Goal: Check status: Check status

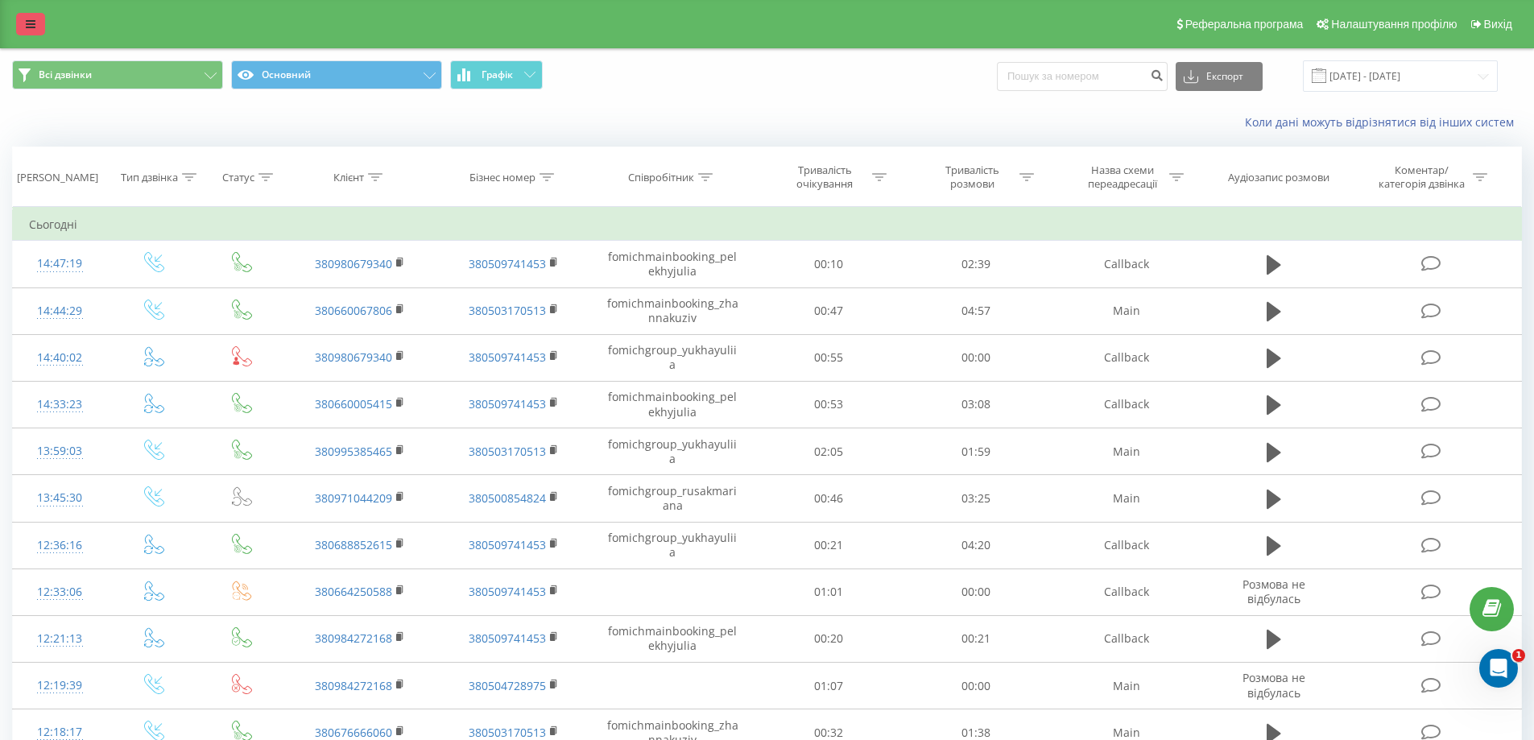
click at [29, 19] on icon at bounding box center [31, 24] width 10 height 11
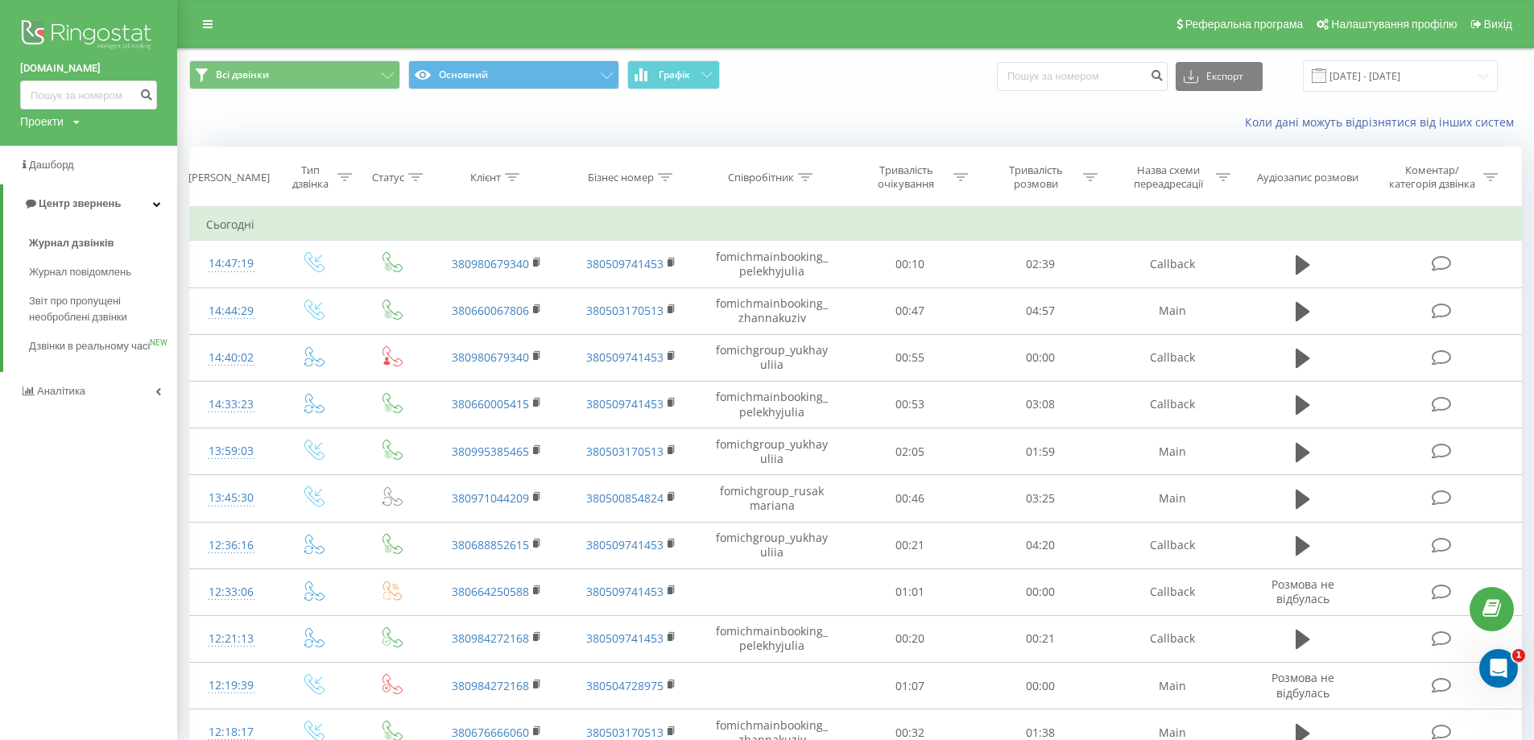
click at [52, 28] on img at bounding box center [88, 36] width 137 height 40
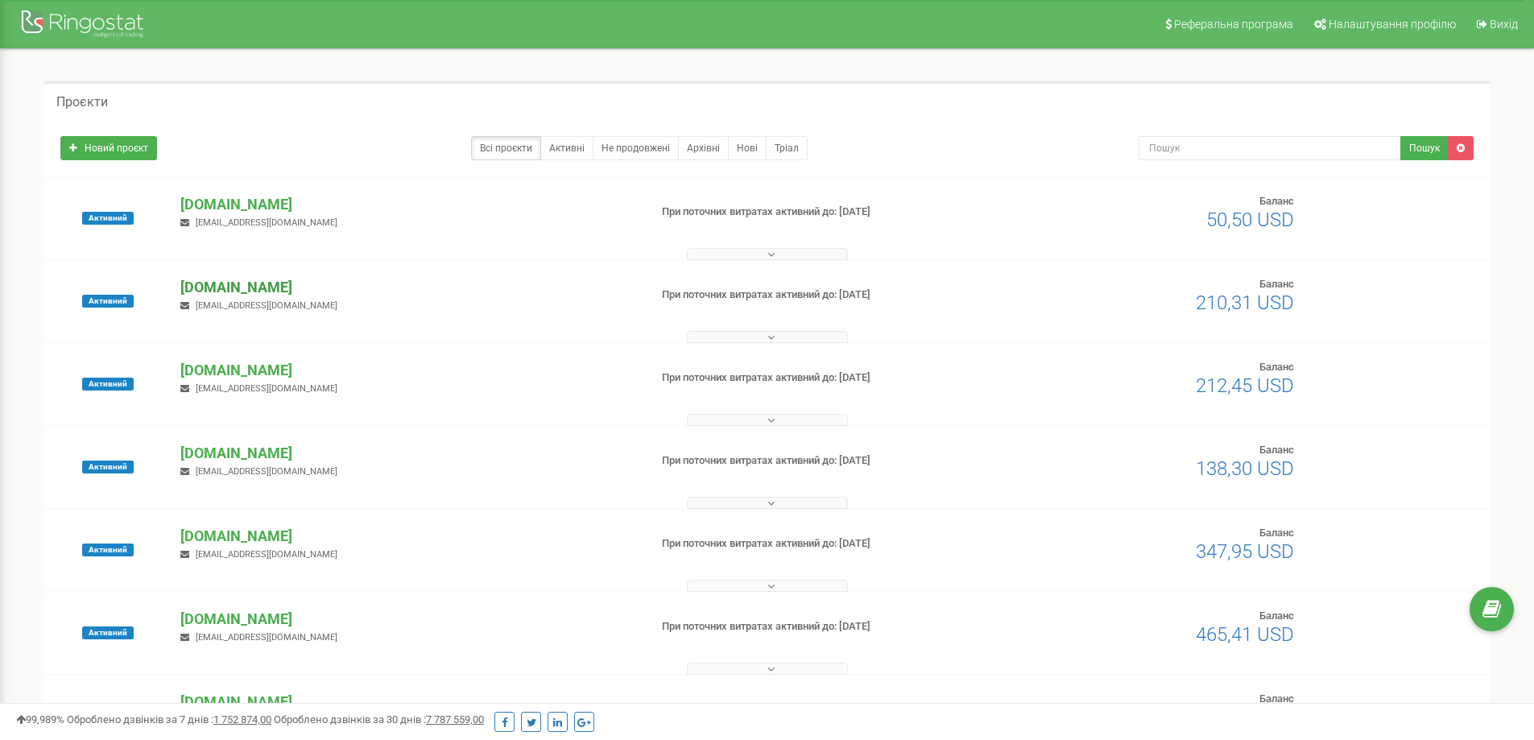
click at [257, 287] on p "[DOMAIN_NAME]" at bounding box center [407, 287] width 455 height 21
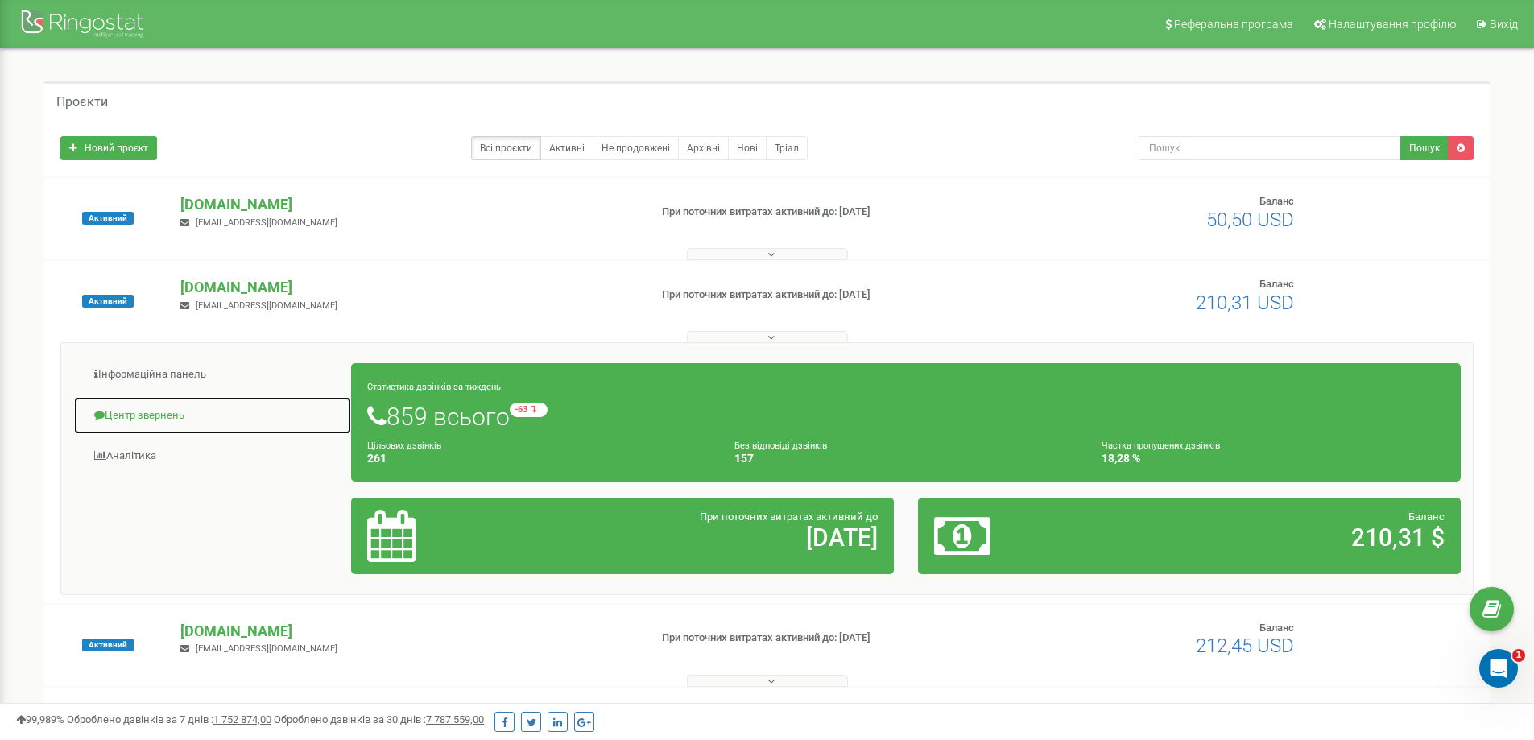
drag, startPoint x: 176, startPoint y: 409, endPoint x: 191, endPoint y: 401, distance: 16.6
click at [176, 408] on link "Центр звернень" at bounding box center [212, 415] width 279 height 39
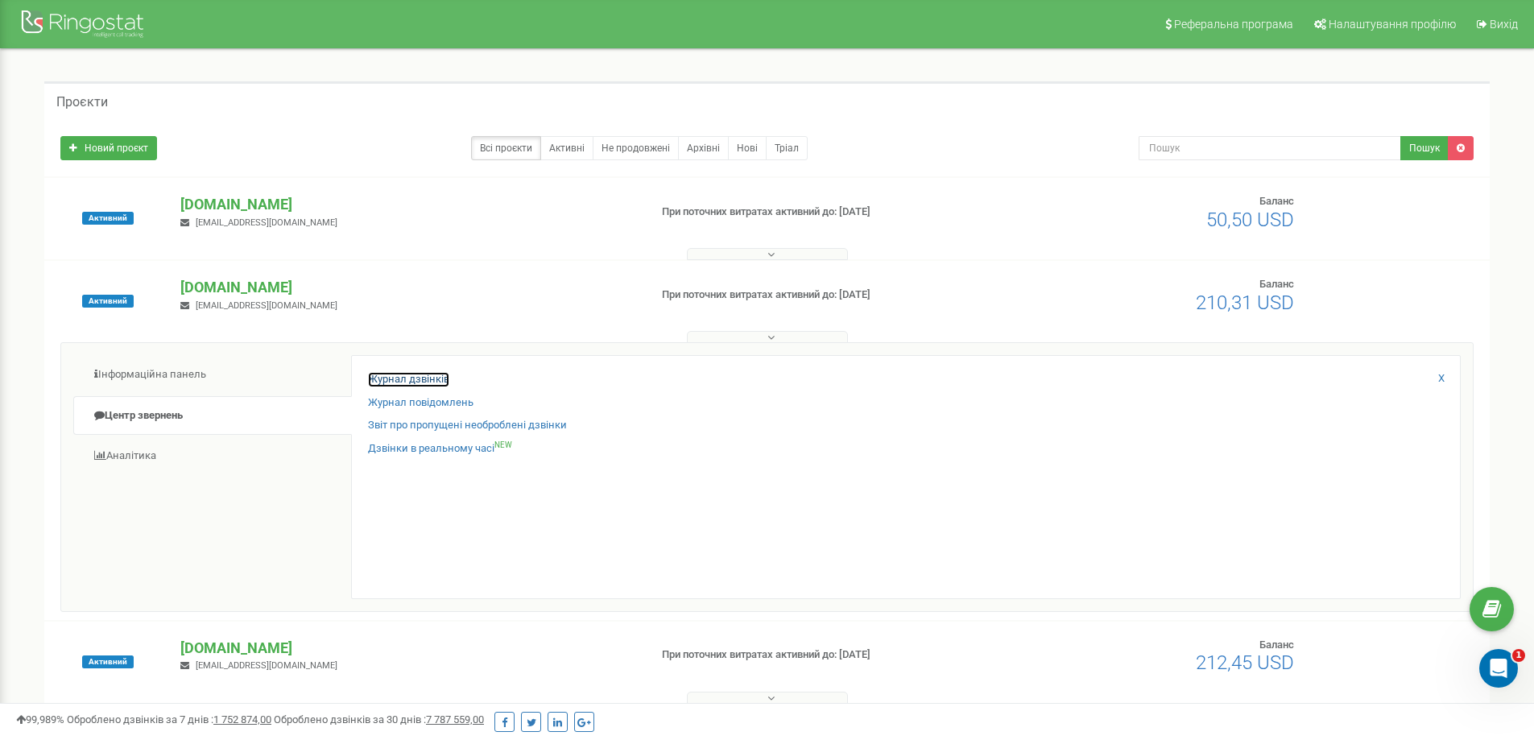
click at [391, 379] on link "Журнал дзвінків" at bounding box center [408, 379] width 81 height 15
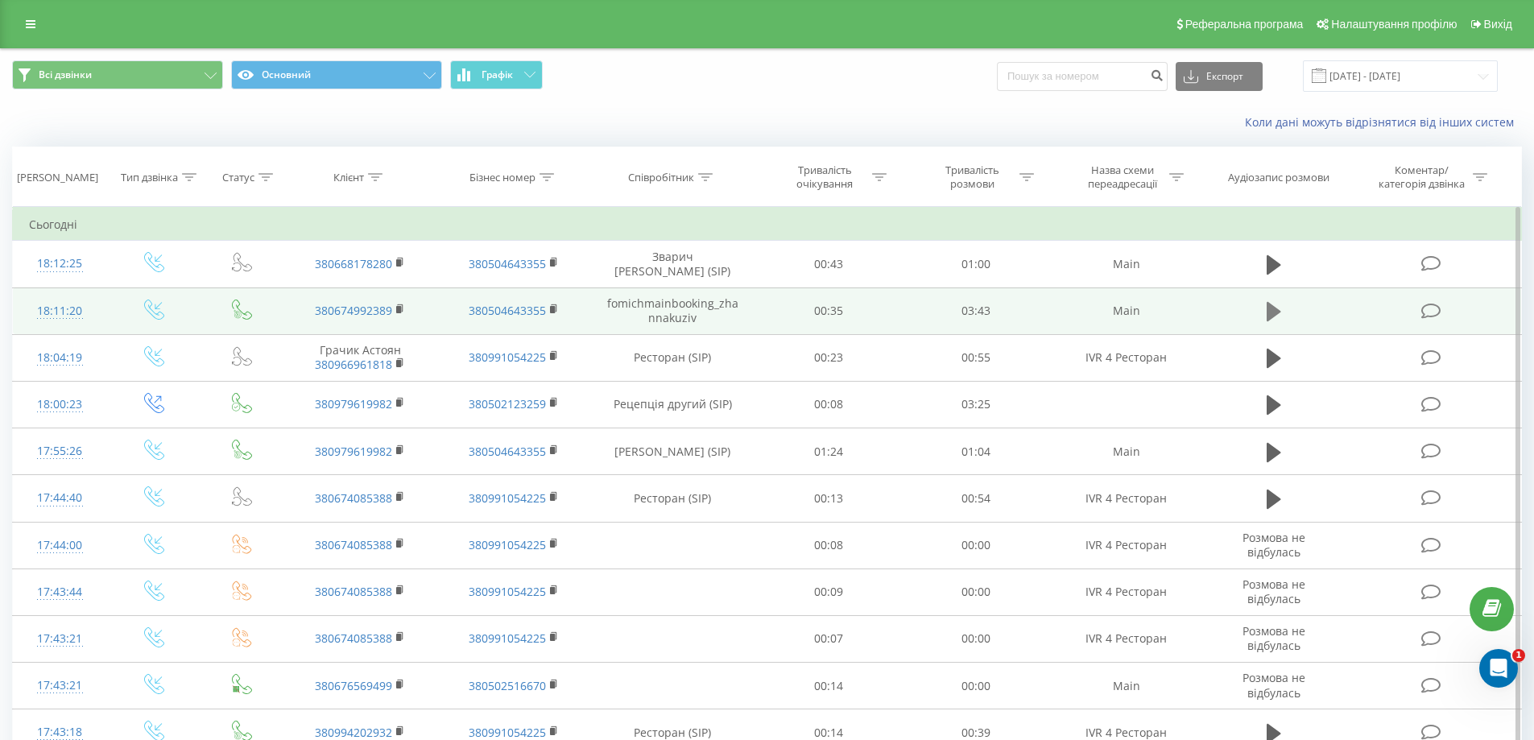
click at [1272, 317] on icon at bounding box center [1274, 311] width 14 height 19
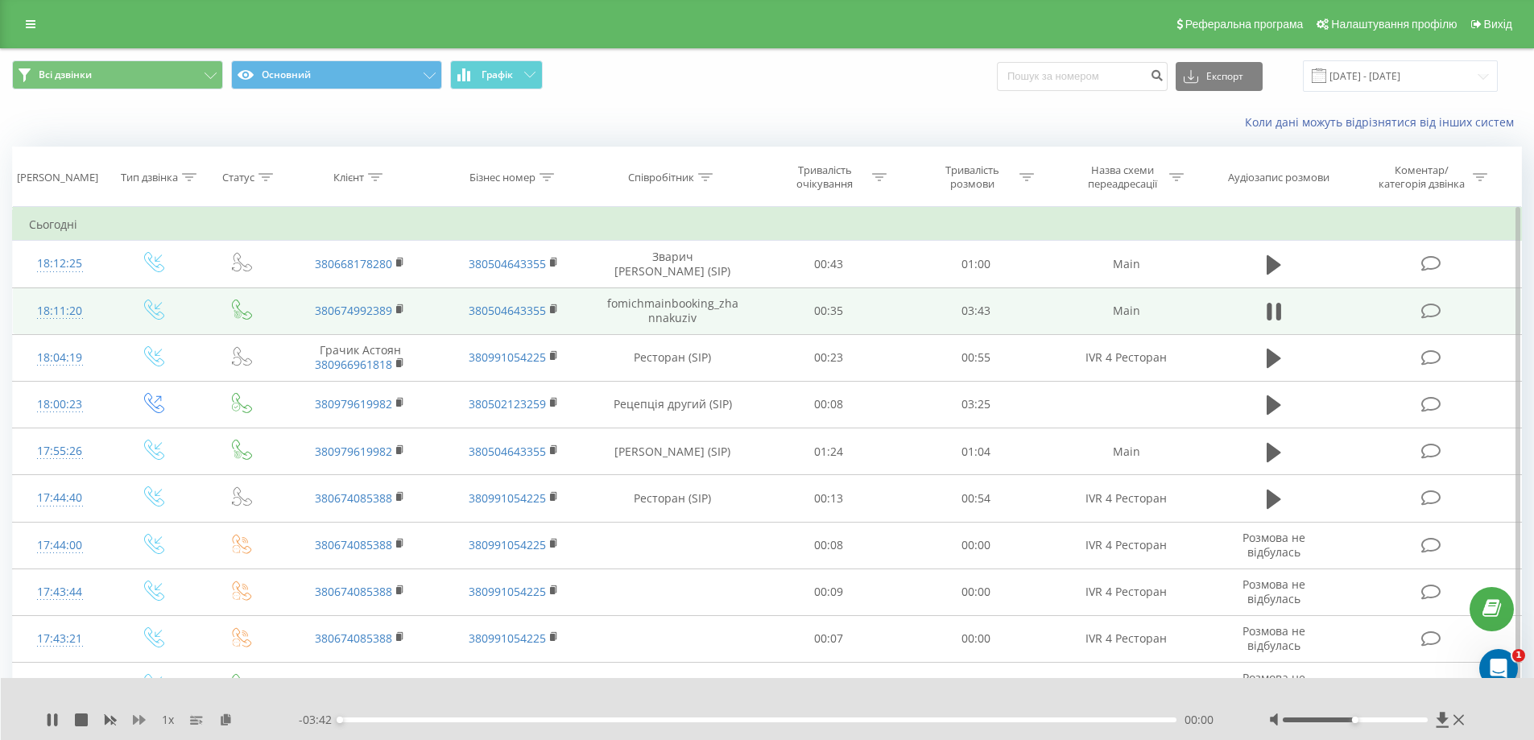
click at [141, 725] on icon at bounding box center [139, 719] width 13 height 13
click at [142, 725] on icon at bounding box center [139, 719] width 13 height 13
click at [142, 726] on icon at bounding box center [139, 719] width 13 height 13
click at [399, 308] on rect at bounding box center [398, 309] width 5 height 7
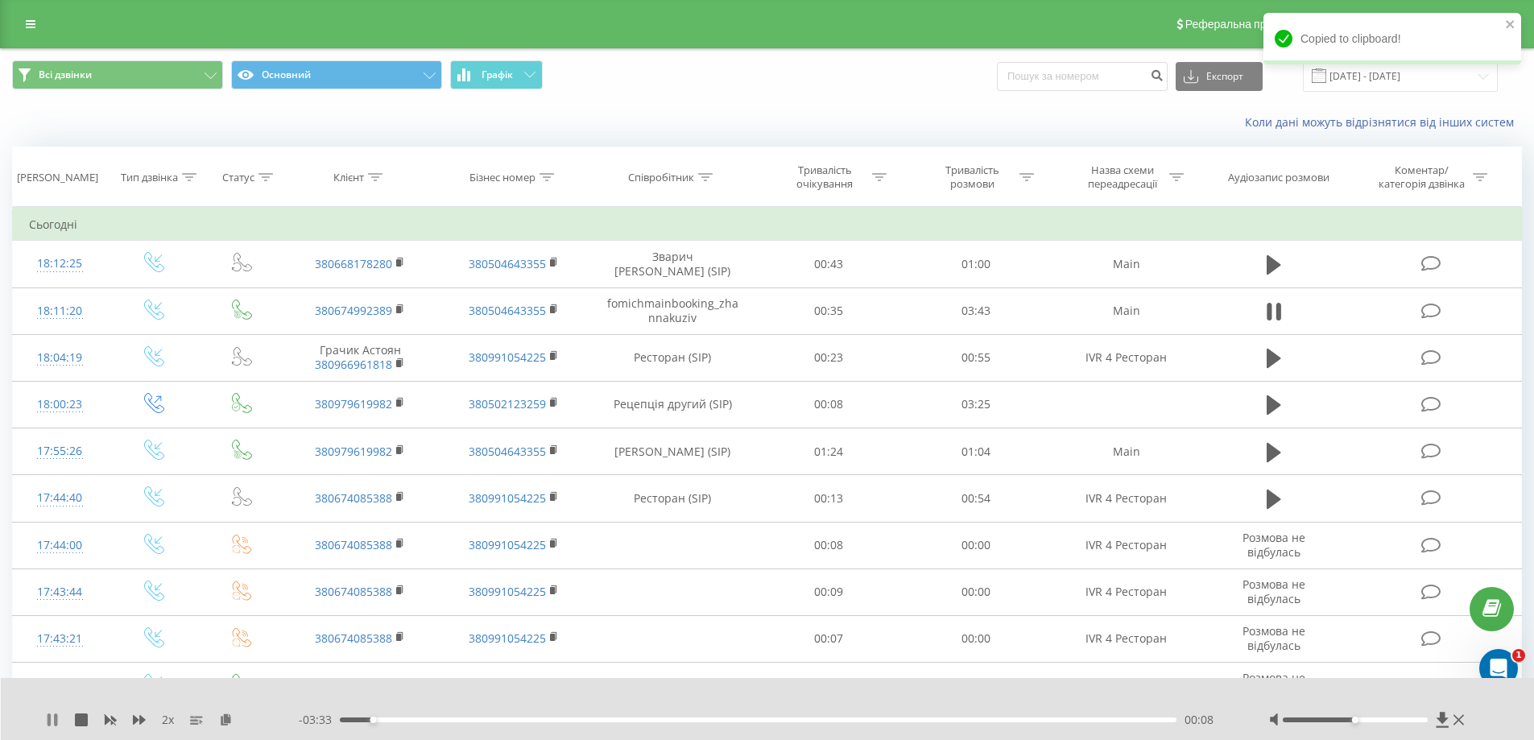
click at [53, 718] on icon at bounding box center [52, 719] width 13 height 13
click at [53, 718] on icon at bounding box center [53, 719] width 10 height 13
click at [53, 718] on icon at bounding box center [52, 719] width 13 height 13
